Goal: Navigation & Orientation: Find specific page/section

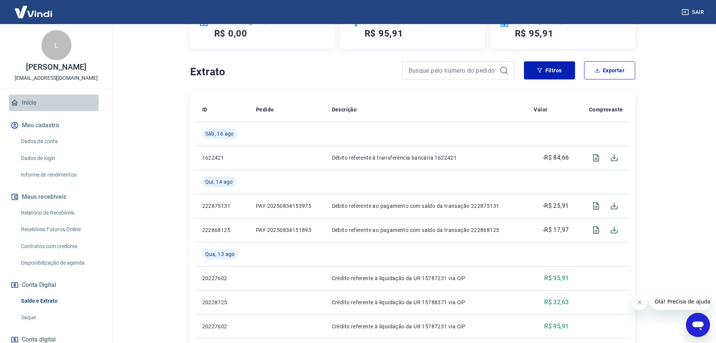
click at [38, 111] on link "Início" at bounding box center [56, 102] width 94 height 17
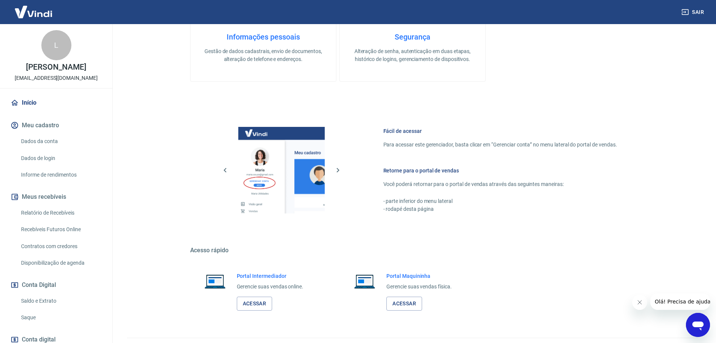
scroll to position [244, 0]
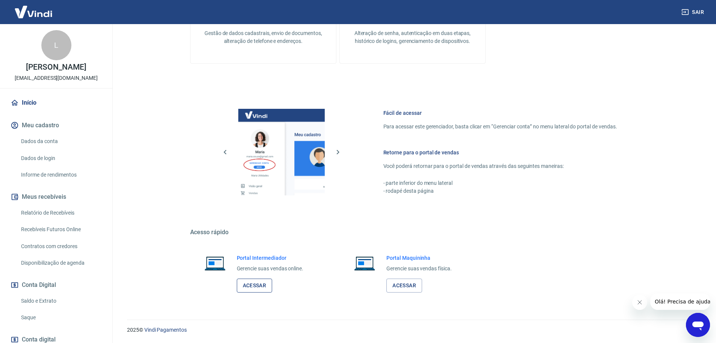
click at [261, 283] on link "Acessar" at bounding box center [255, 285] width 36 height 14
